Goal: Information Seeking & Learning: Learn about a topic

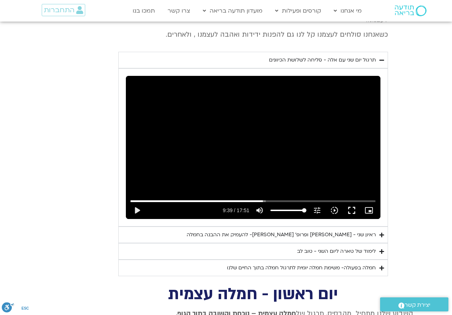
click at [195, 108] on div "Skip Ad 7:53 play_arrow 9:39 / 17:51 volume_up Mute tune Resolution Auto 720p s…" at bounding box center [253, 147] width 255 height 143
click at [259, 199] on input "Seek" at bounding box center [253, 201] width 245 height 4
click at [275, 140] on div "Skip Ad 9:22 pause 9:29 / 17:51 volume_up Mute tune Resolution Auto 720p slow_m…" at bounding box center [253, 147] width 255 height 143
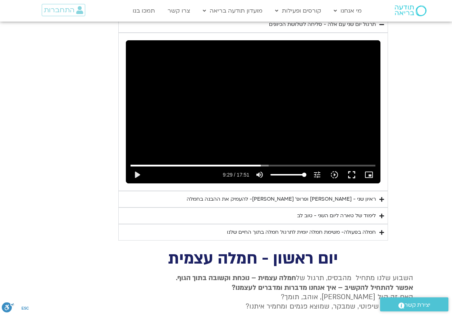
scroll to position [726, 0]
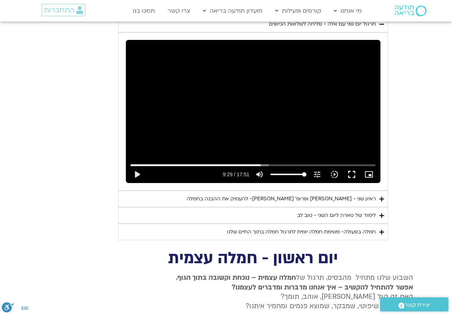
click at [211, 102] on div "Skip Ad 1:16 play_arrow 9:29 / 17:51 volume_up Mute tune Resolution Auto 720p s…" at bounding box center [253, 111] width 255 height 143
click at [290, 163] on input "Seek" at bounding box center [253, 165] width 245 height 4
click at [306, 163] on input "Seek" at bounding box center [253, 165] width 245 height 4
click at [294, 163] on input "Seek" at bounding box center [253, 165] width 245 height 4
click at [335, 170] on icon "slow_motion_video" at bounding box center [334, 174] width 9 height 9
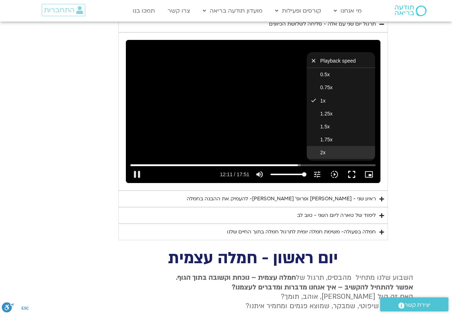
click at [320, 146] on button "2x" at bounding box center [341, 152] width 68 height 13
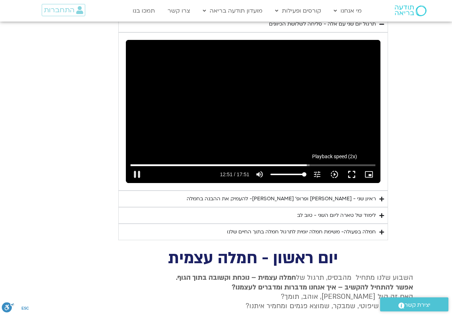
click at [334, 170] on icon "slow_motion_video" at bounding box center [334, 174] width 9 height 9
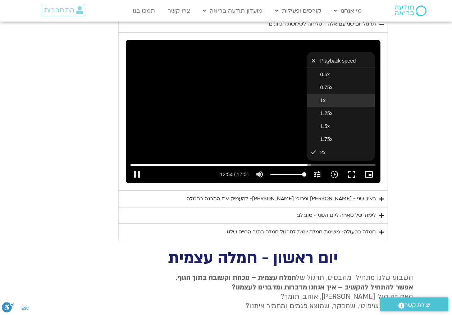
click at [325, 97] on span "1x" at bounding box center [322, 100] width 5 height 6
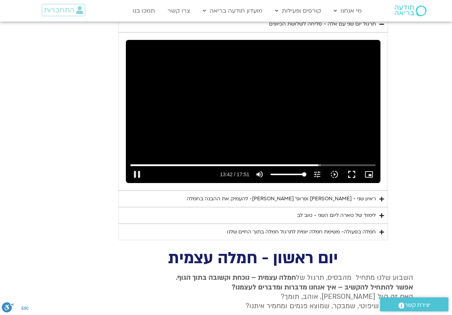
click at [255, 122] on div "Skip Ad 14:18 pause 13:42 / 17:51 volume_up Mute tune Resolution Auto 720p slow…" at bounding box center [253, 111] width 255 height 143
click at [313, 163] on input "Seek" at bounding box center [253, 165] width 245 height 4
click at [269, 119] on div "Skip Ad 13:14 play_arrow 13:23 / 17:51 volume_up Mute tune Resolution Auto 720p…" at bounding box center [253, 111] width 255 height 143
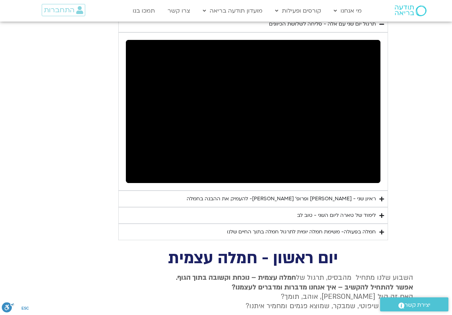
click at [272, 228] on div "חמלה בפעולה- משימת חמלה יומית לתרגול חמלה בתוך החיים שלנו" at bounding box center [301, 232] width 149 height 9
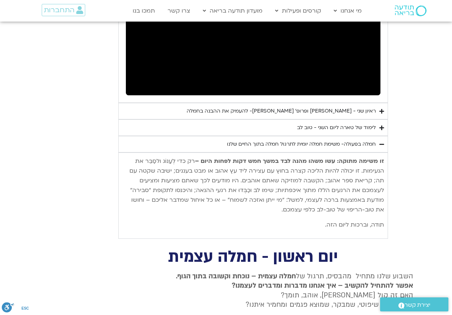
scroll to position [870, 0]
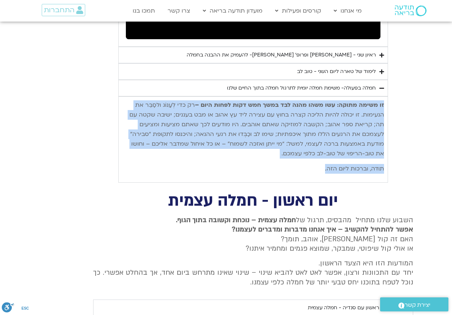
drag, startPoint x: 384, startPoint y: 95, endPoint x: 312, endPoint y: 156, distance: 94.1
click at [312, 156] on div "זו משימה מתוקה: עשו משהו מהנה לבד במשך חמש דקות לפחות היום – רק כדי לְעַנּוֹג ו…" at bounding box center [253, 136] width 262 height 73
drag, startPoint x: 312, startPoint y: 156, endPoint x: 317, endPoint y: 120, distance: 36.3
copy div "זו משימה מתוקה: עשו משהו מהנה לבד במשך חמש דקות לפחות היום – רק כדי לְעַנּוֹג ו…"
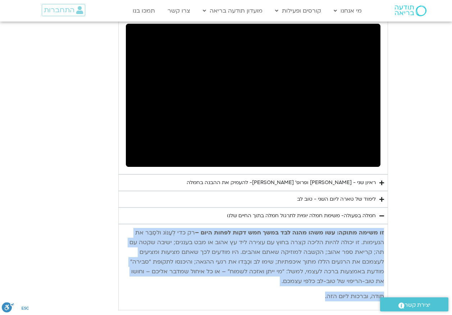
scroll to position [726, 0]
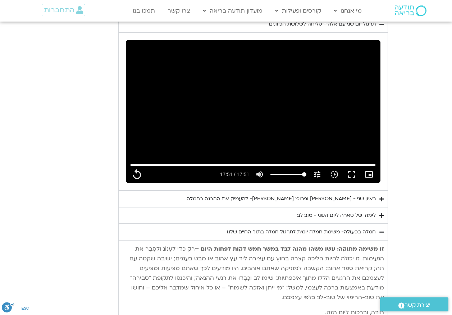
click at [325, 195] on div "ראיון שני - [PERSON_NAME]׳ [PERSON_NAME]- להעמיק את ההבנה בחמלה" at bounding box center [281, 199] width 189 height 9
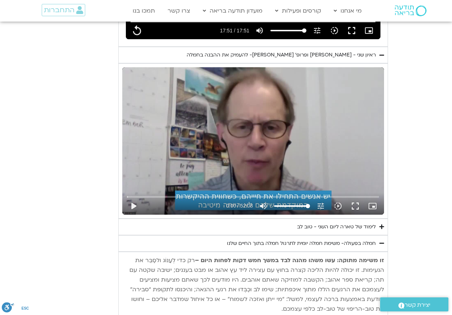
scroll to position [834, 0]
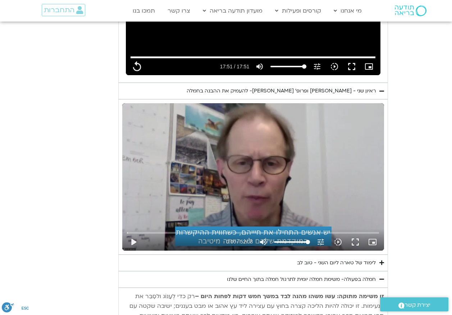
type input "1071.88"
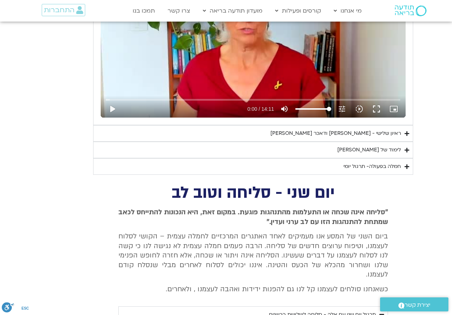
scroll to position [1014, 0]
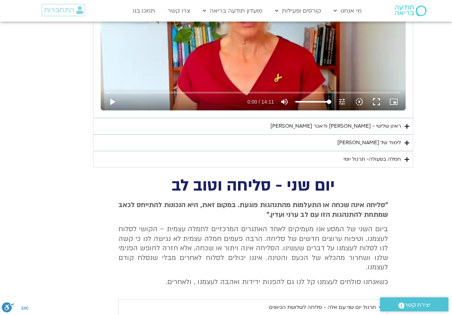
click at [370, 125] on div "ראיון שלישי - [PERSON_NAME] ודאכר [PERSON_NAME]" at bounding box center [335, 126] width 131 height 9
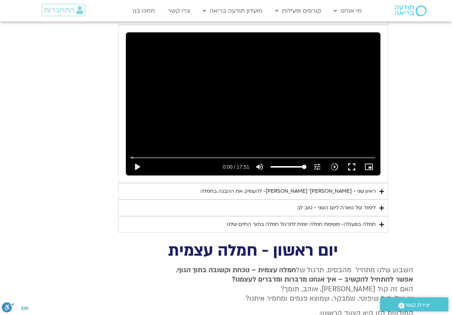
scroll to position [1517, 0]
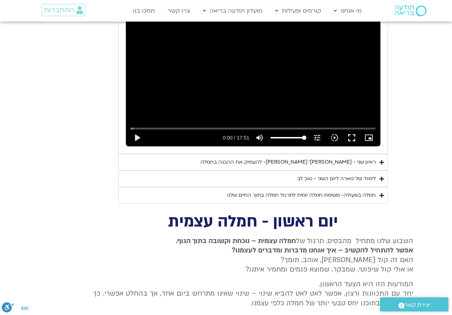
click at [325, 158] on div "ראיון שני - [PERSON_NAME]׳ [PERSON_NAME]- להעמיק את ההבנה בחמלה" at bounding box center [287, 162] width 175 height 9
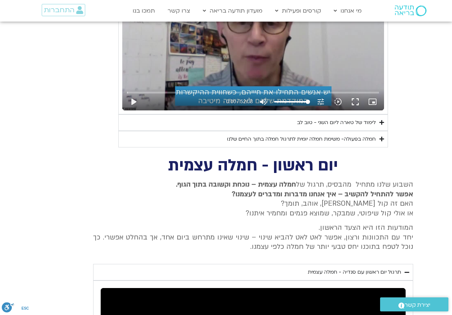
scroll to position [1661, 0]
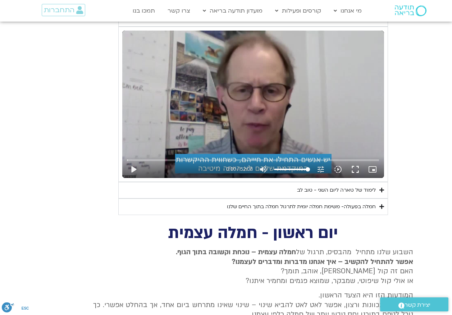
click at [361, 186] on div "לימוד של טארה ליום השני - טוב לב" at bounding box center [336, 190] width 79 height 9
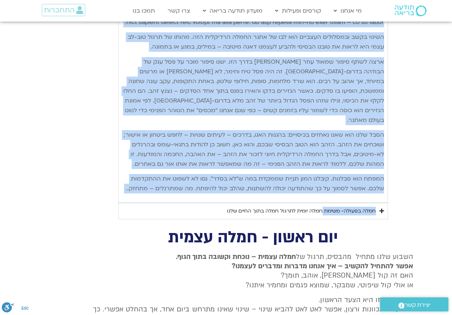
scroll to position [2021, 0]
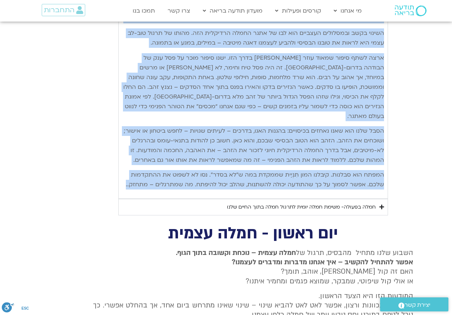
drag, startPoint x: 385, startPoint y: 89, endPoint x: 128, endPoint y: 187, distance: 275.3
click at [128, 187] on div "היום השני של אתגר החמלה מוקדש לסליחה ולטוב-לב כלפי עצמנו – להתייחסות לחיים הפני…" at bounding box center [253, 19] width 270 height 360
copy div "lore ipsu do sita conse adipi elitse doeiu-te inci utlab – etdolorem aliqu enim…"
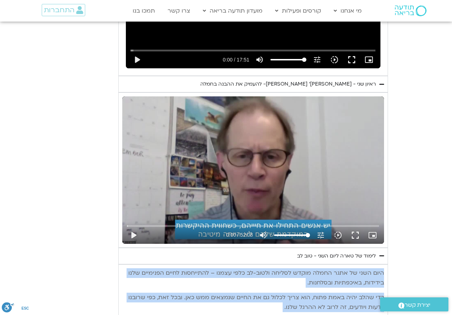
scroll to position [1589, 0]
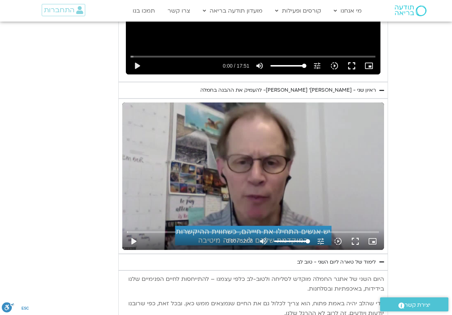
click at [239, 135] on div "Skip Ad 48:48 play_arrow 0:00 / 52:08 volume_up Mute tune Resolution Auto 720p …" at bounding box center [253, 175] width 262 height 147
click at [252, 159] on div "Skip Ad 19:14 pause 3:21 / 52:08 volume_up Mute tune Resolution Auto 720p slow_…" at bounding box center [253, 175] width 262 height 147
type input "202.297783"
